Goal: Task Accomplishment & Management: Use online tool/utility

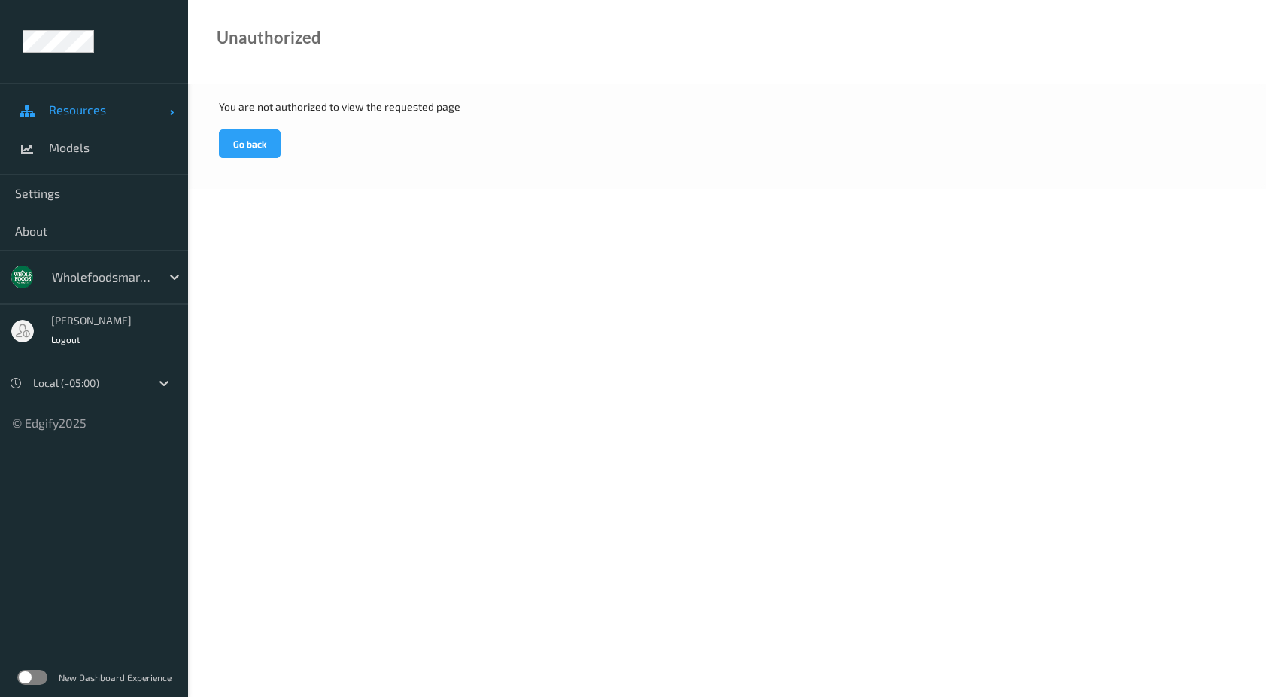
click at [109, 108] on span "Resources" at bounding box center [109, 109] width 120 height 15
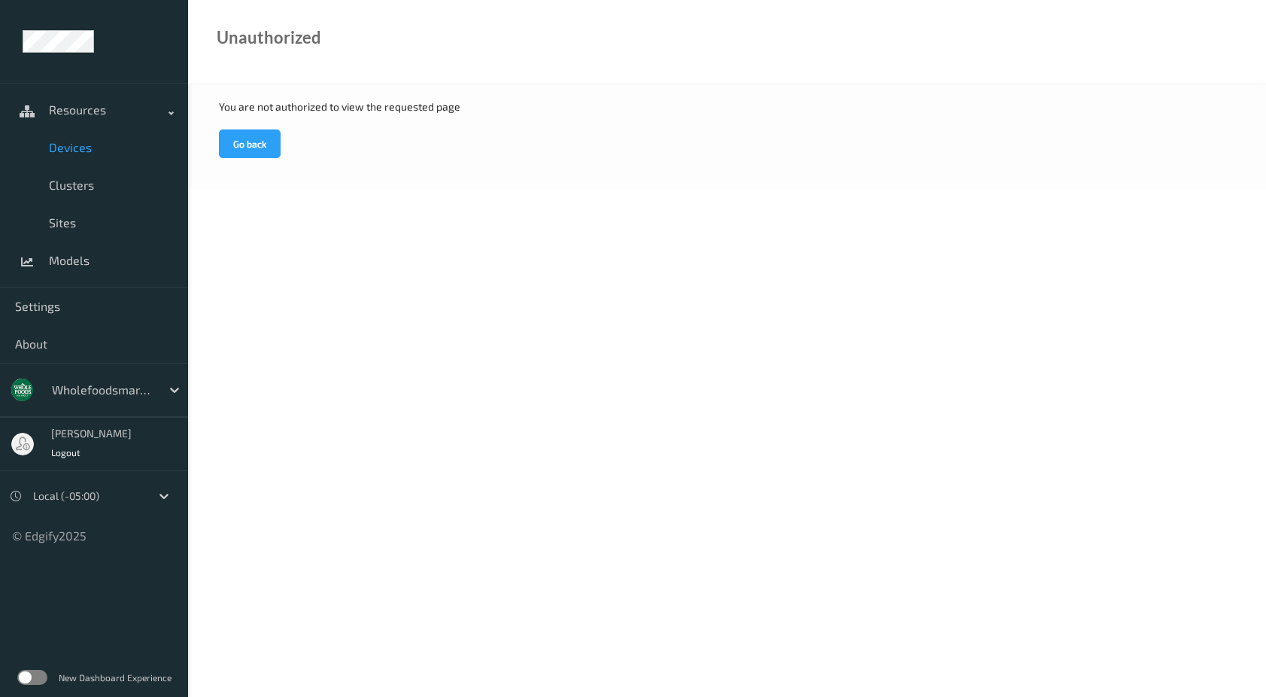
click at [89, 144] on span "Devices" at bounding box center [111, 147] width 124 height 15
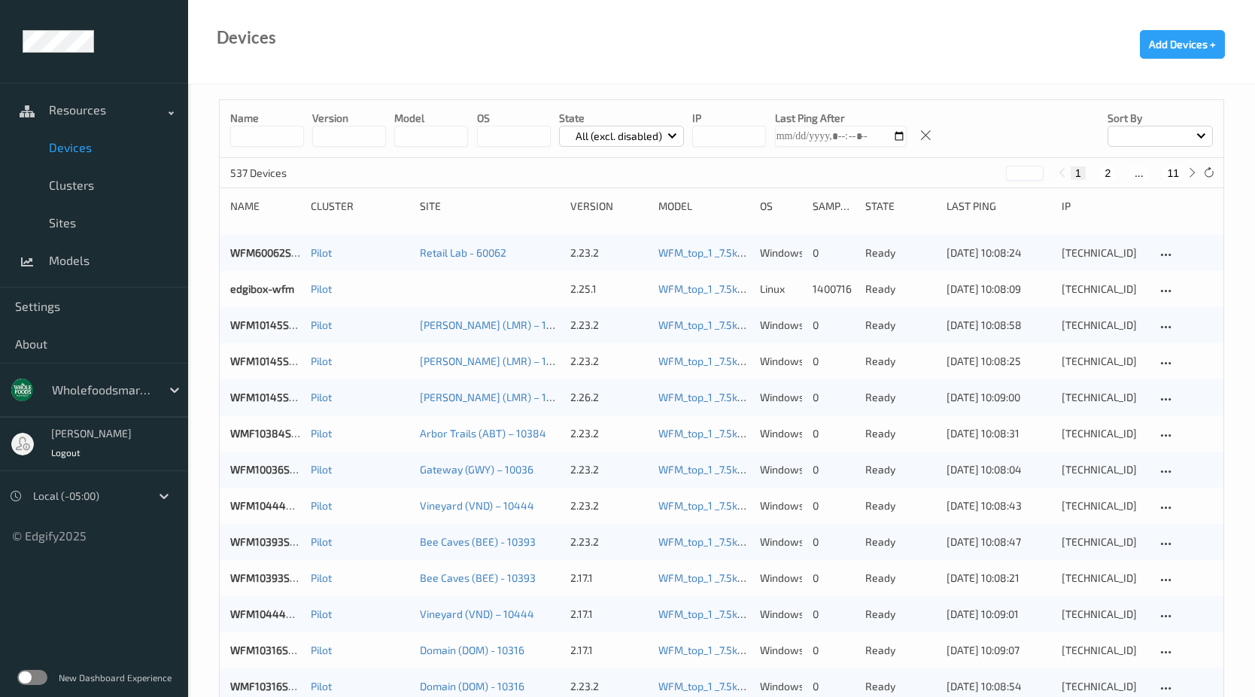
click at [721, 133] on input "string" at bounding box center [729, 136] width 74 height 21
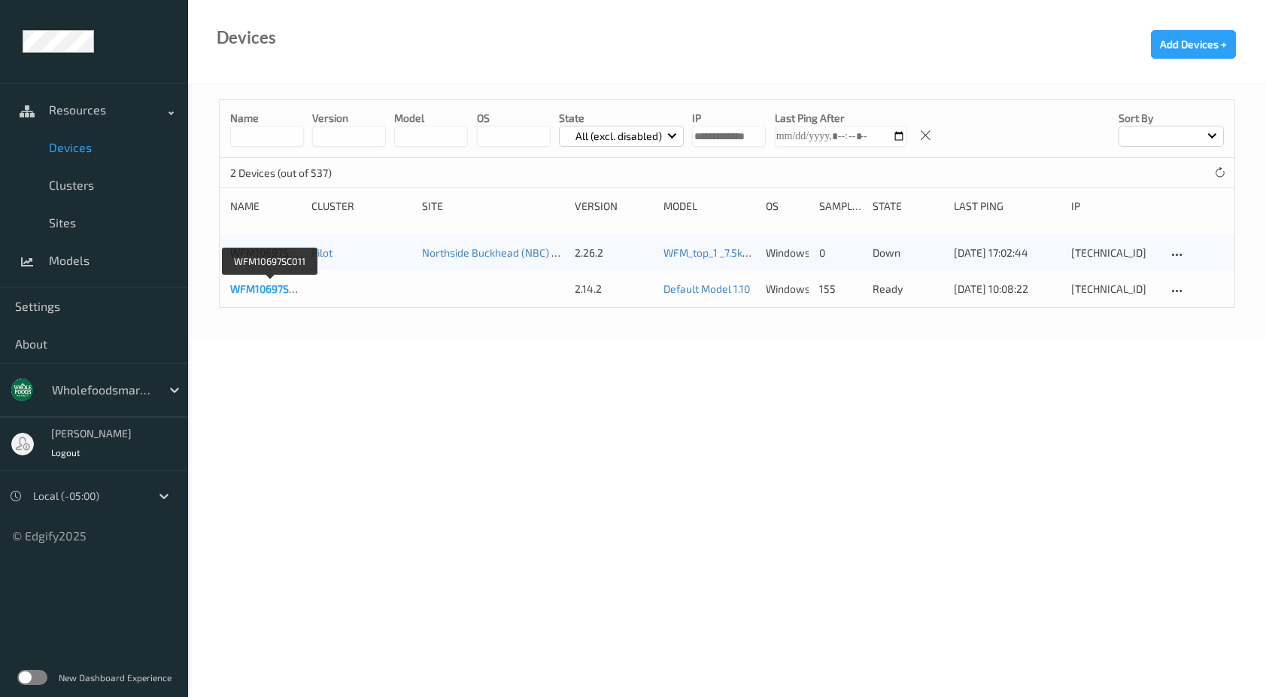
type input "**********"
click at [266, 293] on link "WFM10697SC011" at bounding box center [270, 288] width 80 height 13
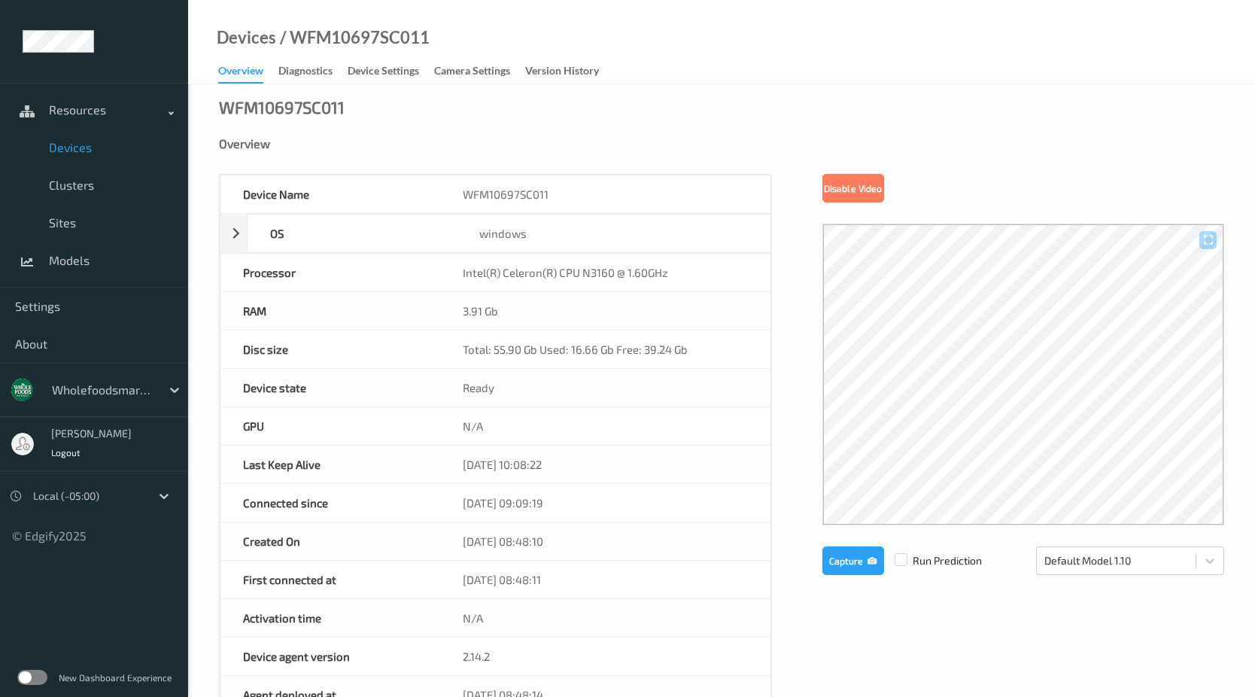
click at [90, 156] on link "Devices" at bounding box center [94, 148] width 188 height 38
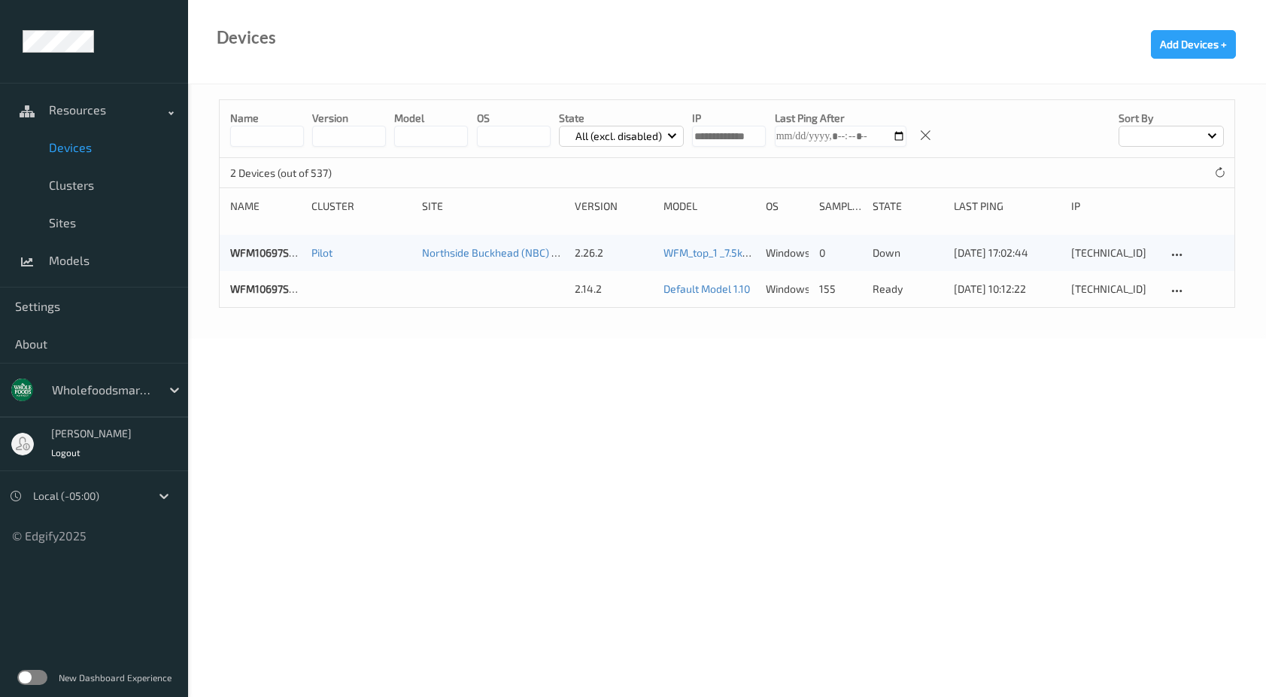
click at [281, 281] on div "WFM10697SC011" at bounding box center [265, 288] width 71 height 15
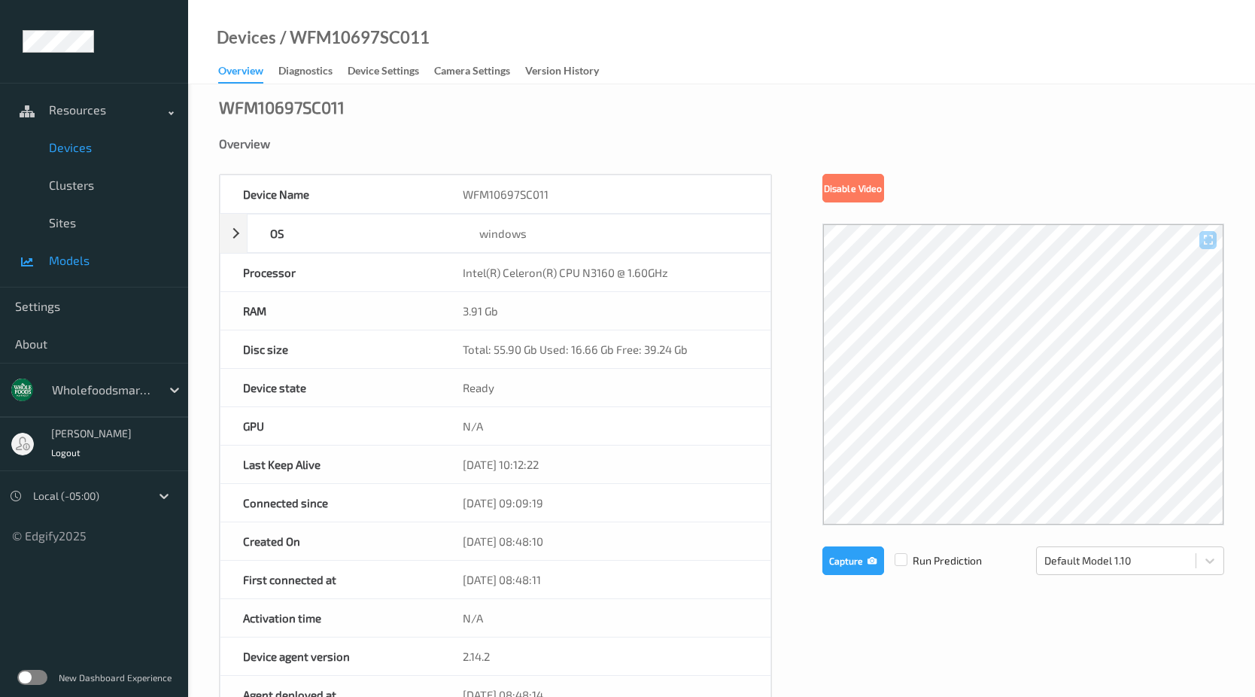
click at [70, 268] on link "Models" at bounding box center [94, 260] width 188 height 38
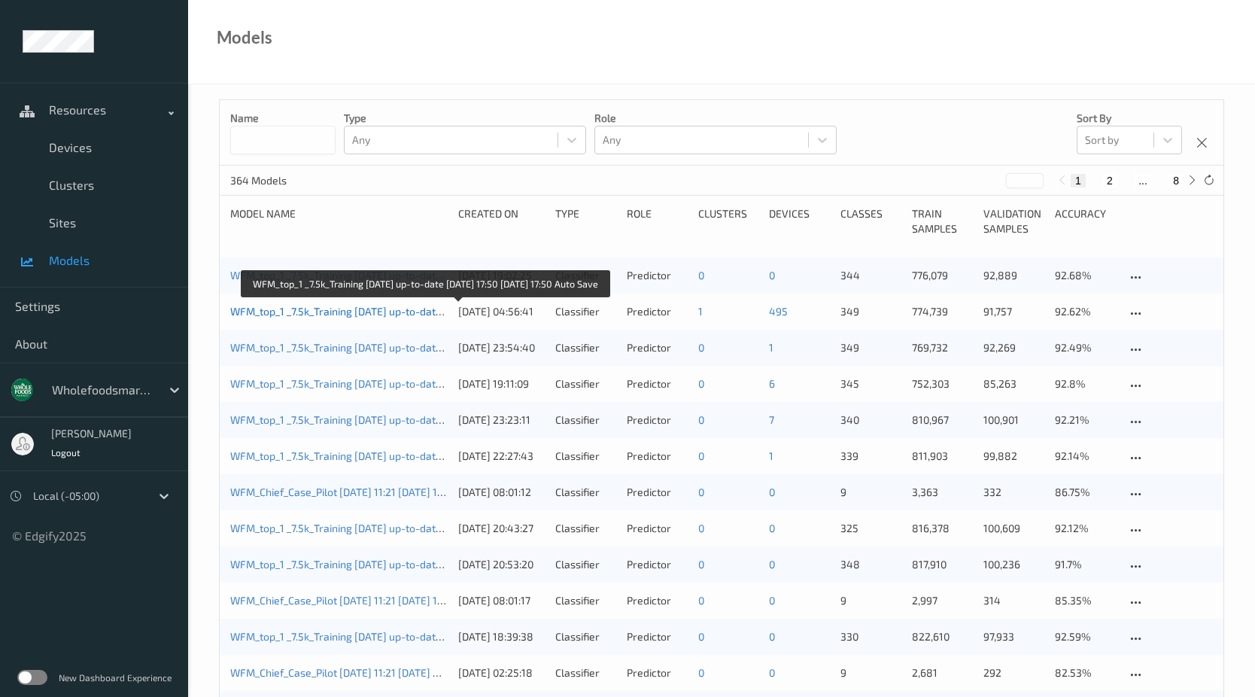
click at [360, 314] on link "WFM_top_1 _7.5k_Training [DATE] up-to-date [DATE] 17:50 [DATE] 17:50 Auto Save" at bounding box center [422, 311] width 384 height 13
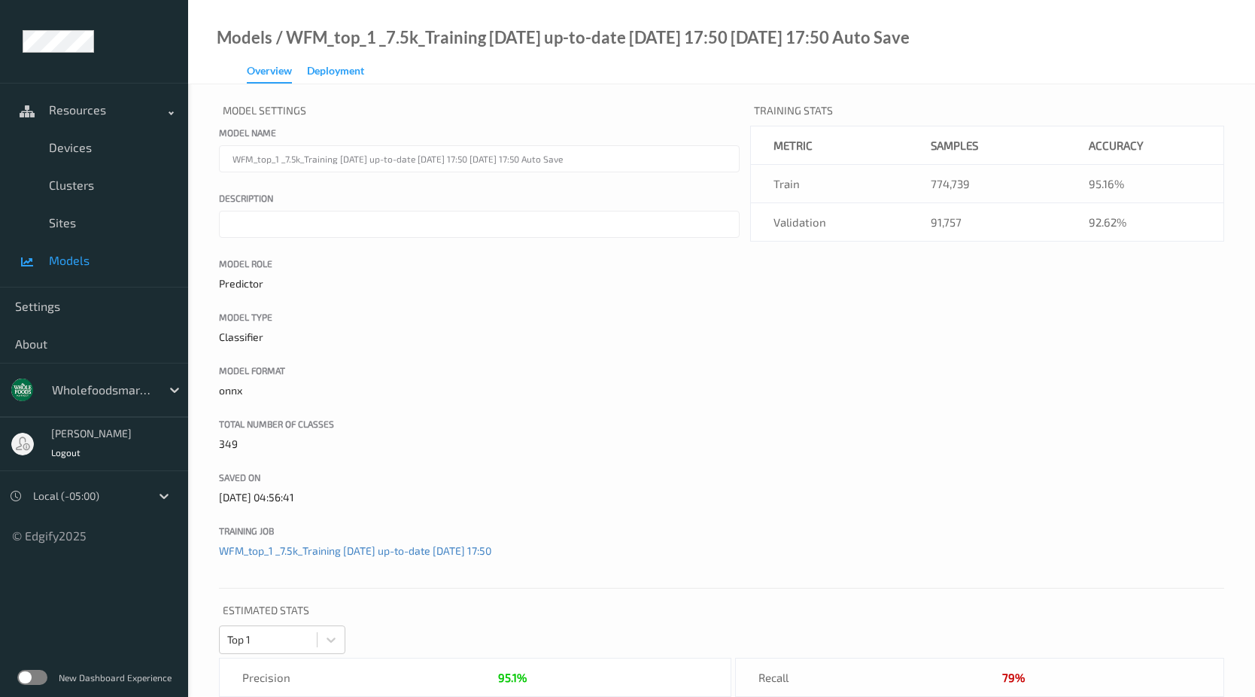
click at [323, 67] on div "Deployment" at bounding box center [335, 72] width 57 height 19
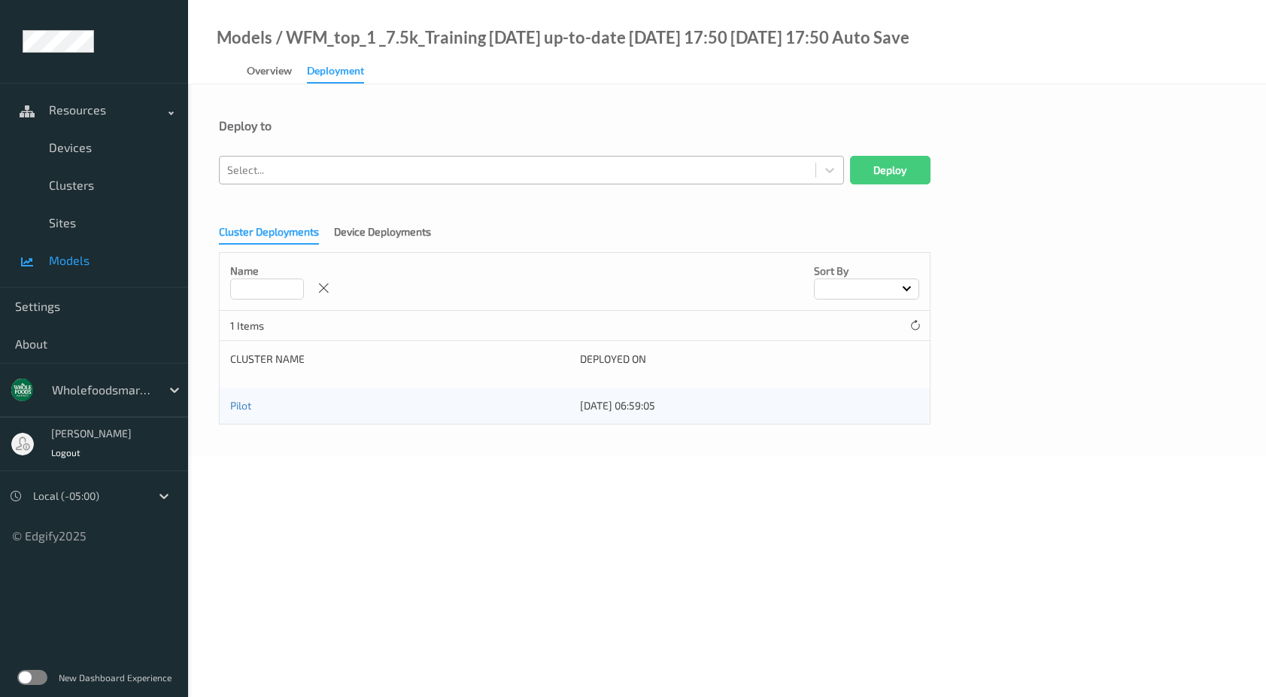
click at [325, 168] on div at bounding box center [517, 170] width 581 height 18
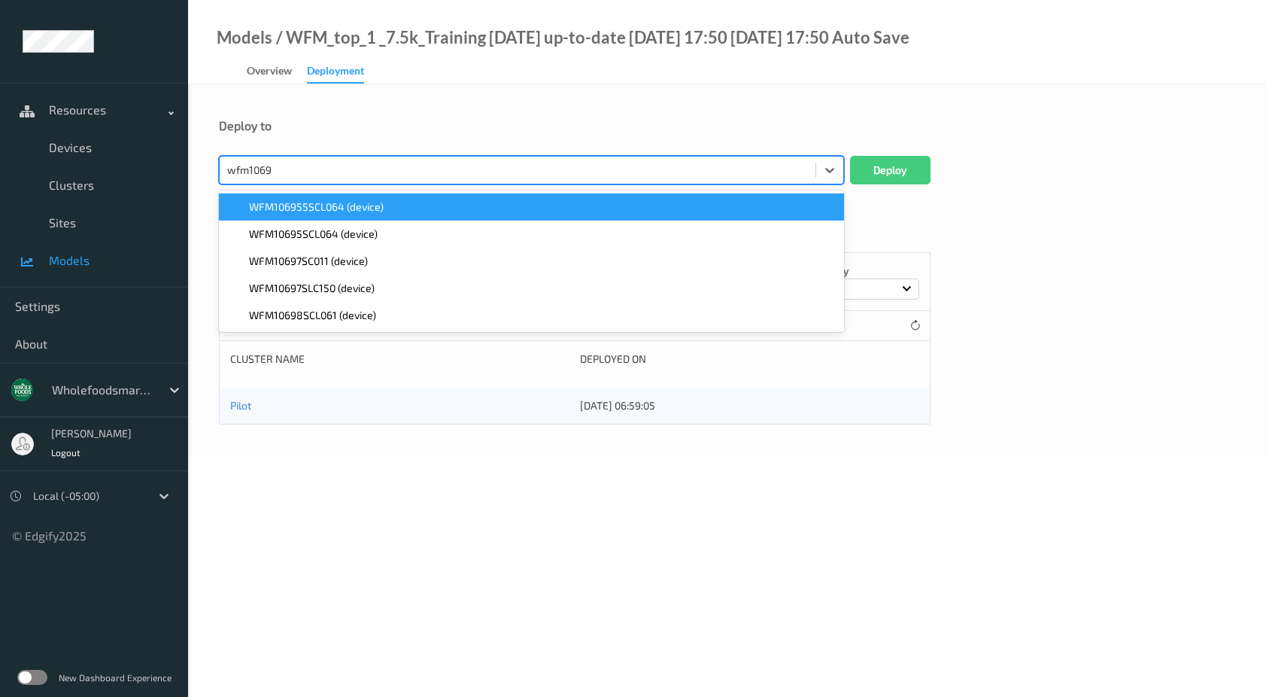
type input "wfm10697"
click at [314, 208] on span "WFM10697SC011 (device)" at bounding box center [308, 206] width 119 height 15
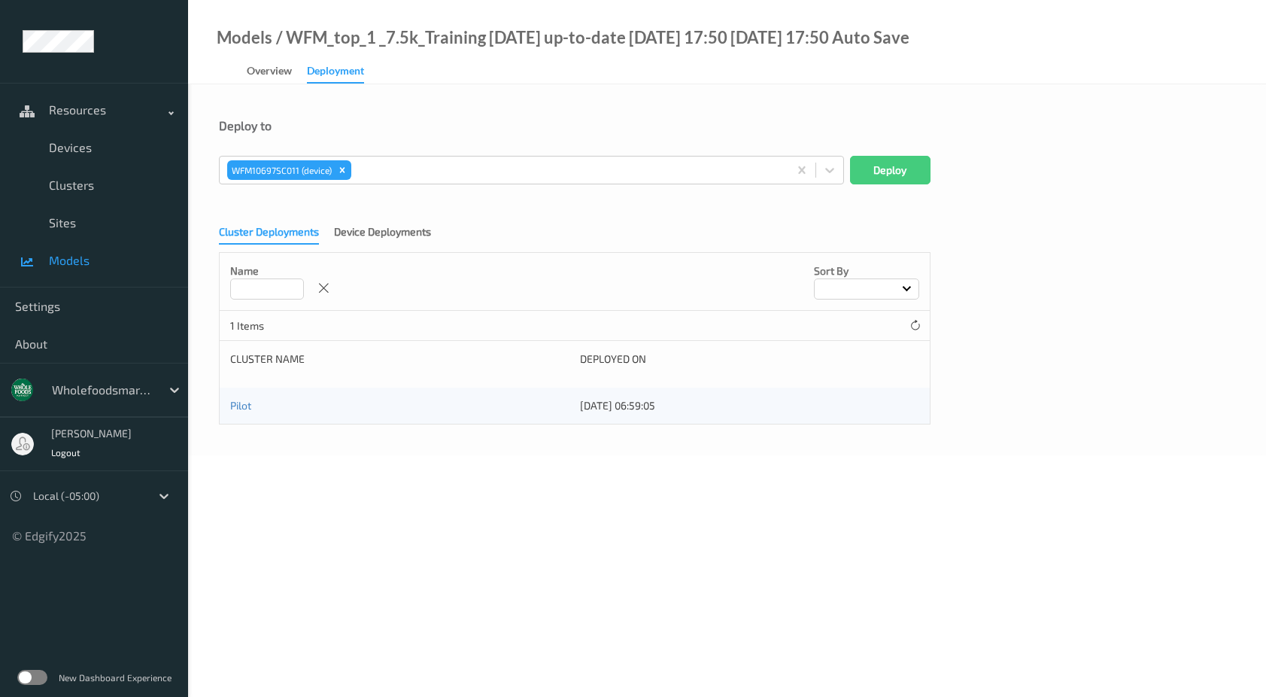
click at [1010, 420] on div "Cluster Deployments Device Deployments Name Sort by 1 Items Cluster Name Deploy…" at bounding box center [727, 319] width 1016 height 210
click at [876, 177] on button "Deploy" at bounding box center [890, 170] width 80 height 29
